Goal: Task Accomplishment & Management: Manage account settings

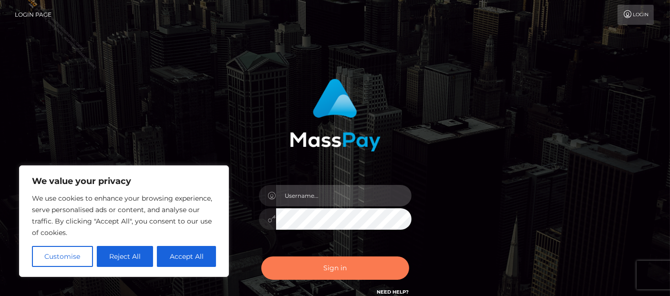
type input "[PERSON_NAME].Ace"
click at [328, 266] on button "Sign in" at bounding box center [336, 268] width 148 height 23
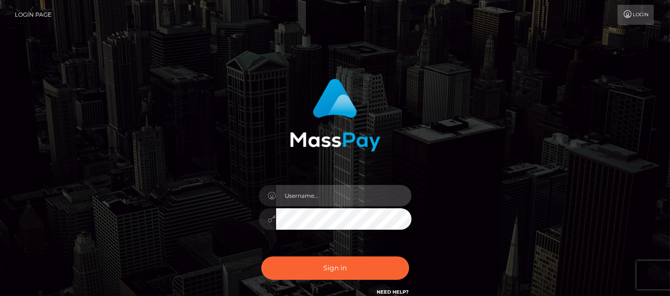
type input "[PERSON_NAME].Ace"
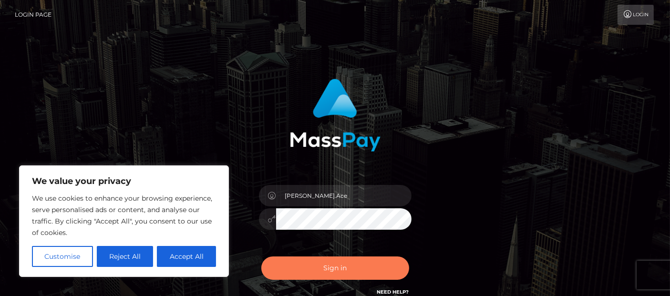
click at [329, 272] on button "Sign in" at bounding box center [336, 268] width 148 height 23
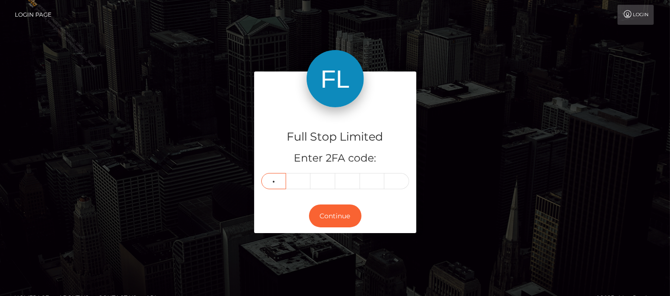
type input "6"
type input "3"
type input "9"
type input "1"
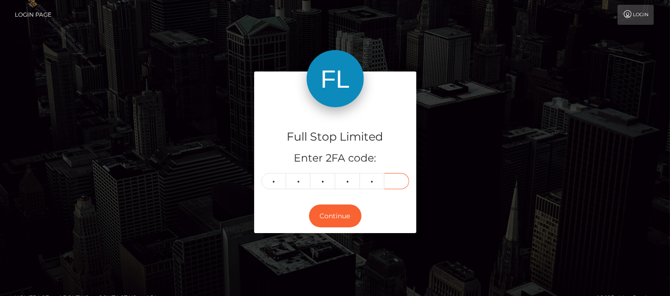
type input "3"
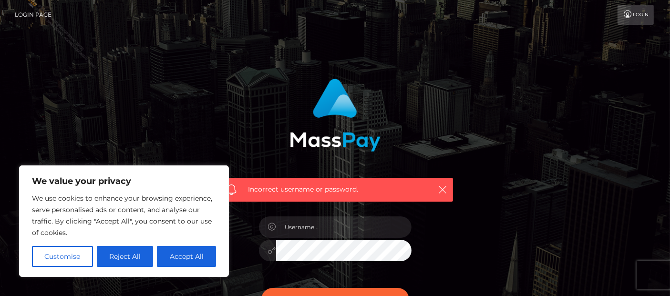
scroll to position [53, 0]
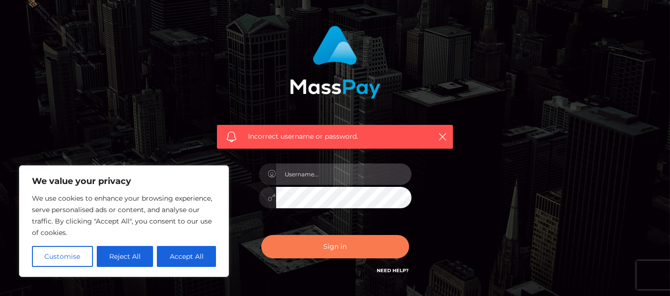
type input "Cyrus.Ace"
click at [345, 249] on button "Sign in" at bounding box center [336, 246] width 148 height 23
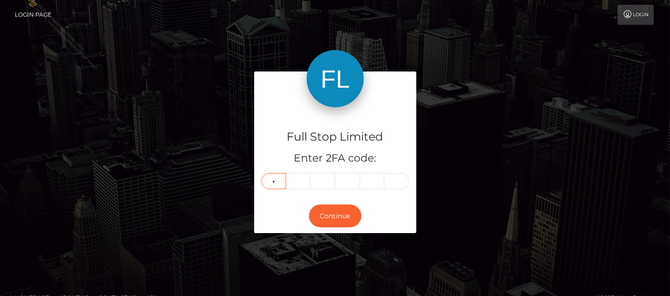
type input "2"
type input "5"
type input "2"
type input "8"
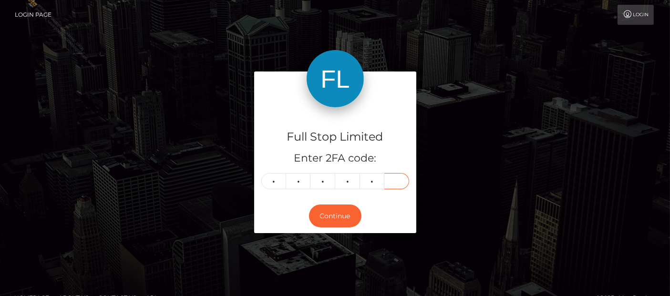
type input "9"
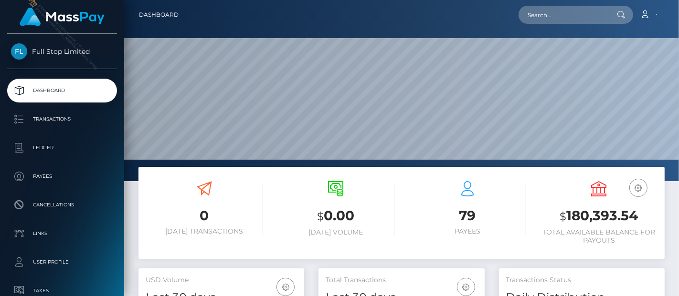
scroll to position [169, 166]
click at [585, 209] on h3 "$ 180,393.54" at bounding box center [598, 217] width 117 height 20
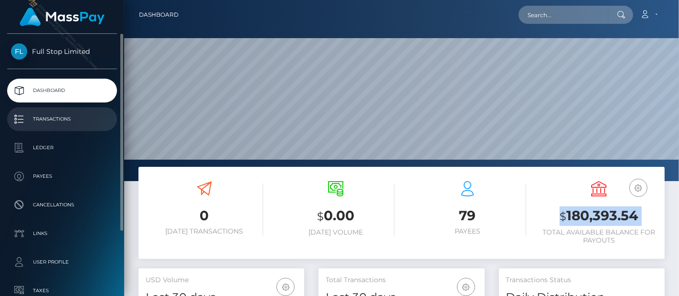
copy div "$ 180,393.54"
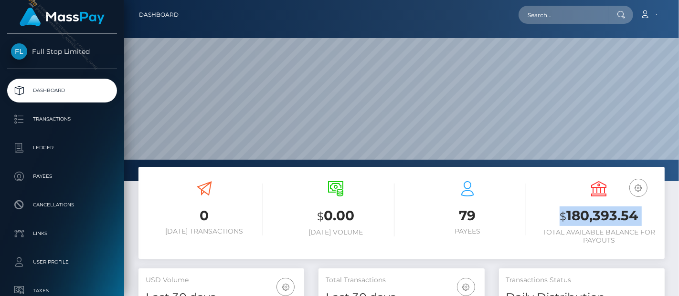
click at [621, 220] on h3 "$ 180,393.54" at bounding box center [598, 217] width 117 height 20
